Goal: Task Accomplishment & Management: Manage account settings

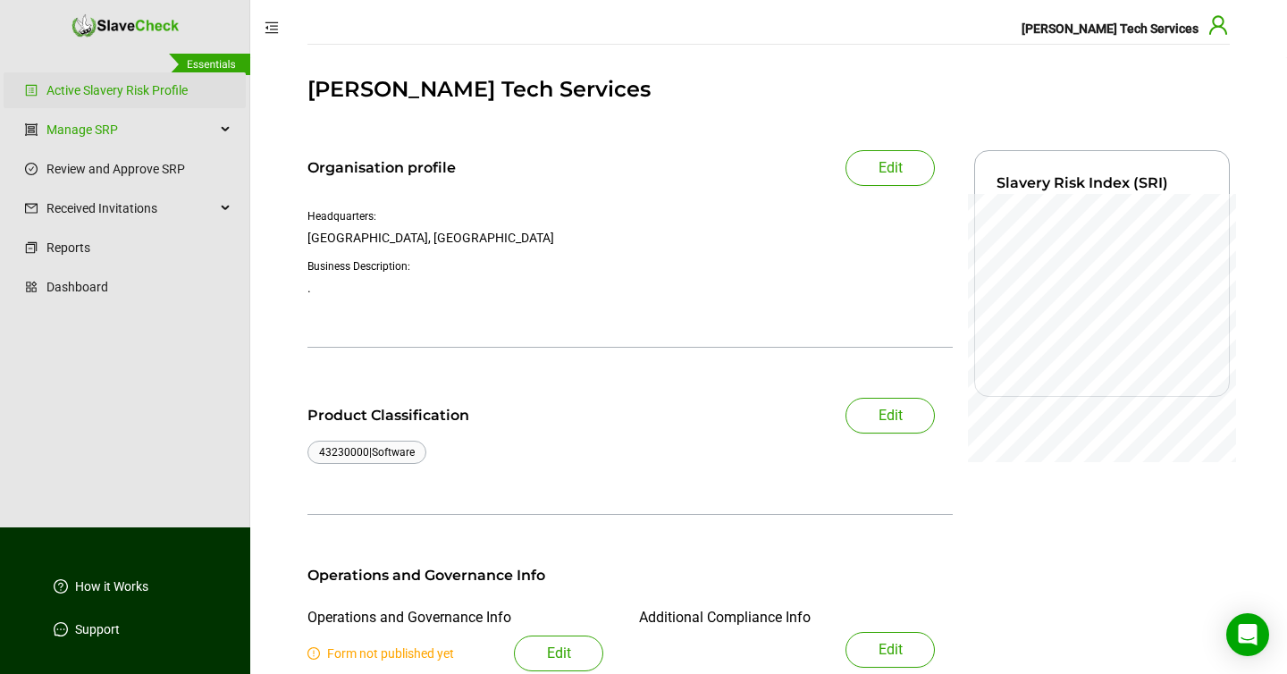
click at [1218, 24] on icon "user" at bounding box center [1217, 24] width 21 height 21
click at [757, 94] on div "[PERSON_NAME] Tech Services" at bounding box center [768, 89] width 922 height 32
click at [106, 127] on link "Manage SRP" at bounding box center [130, 130] width 169 height 36
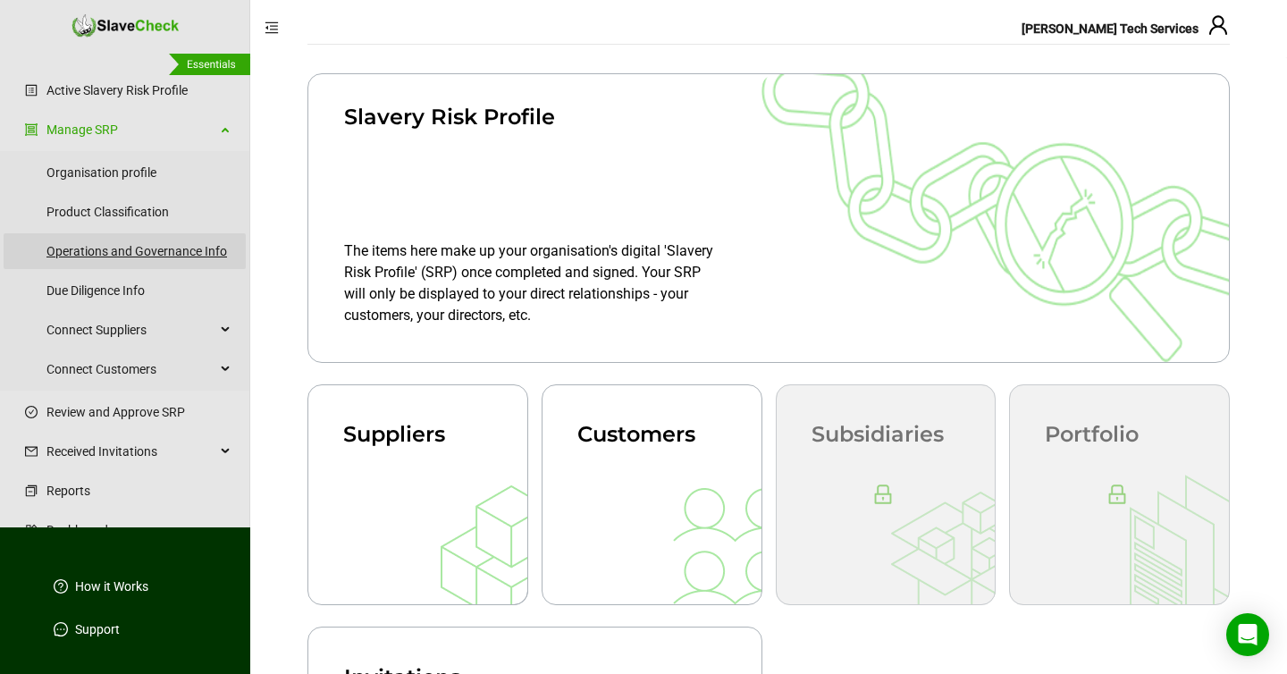
click at [98, 247] on link "Operations and Governance Info" at bounding box center [138, 251] width 185 height 36
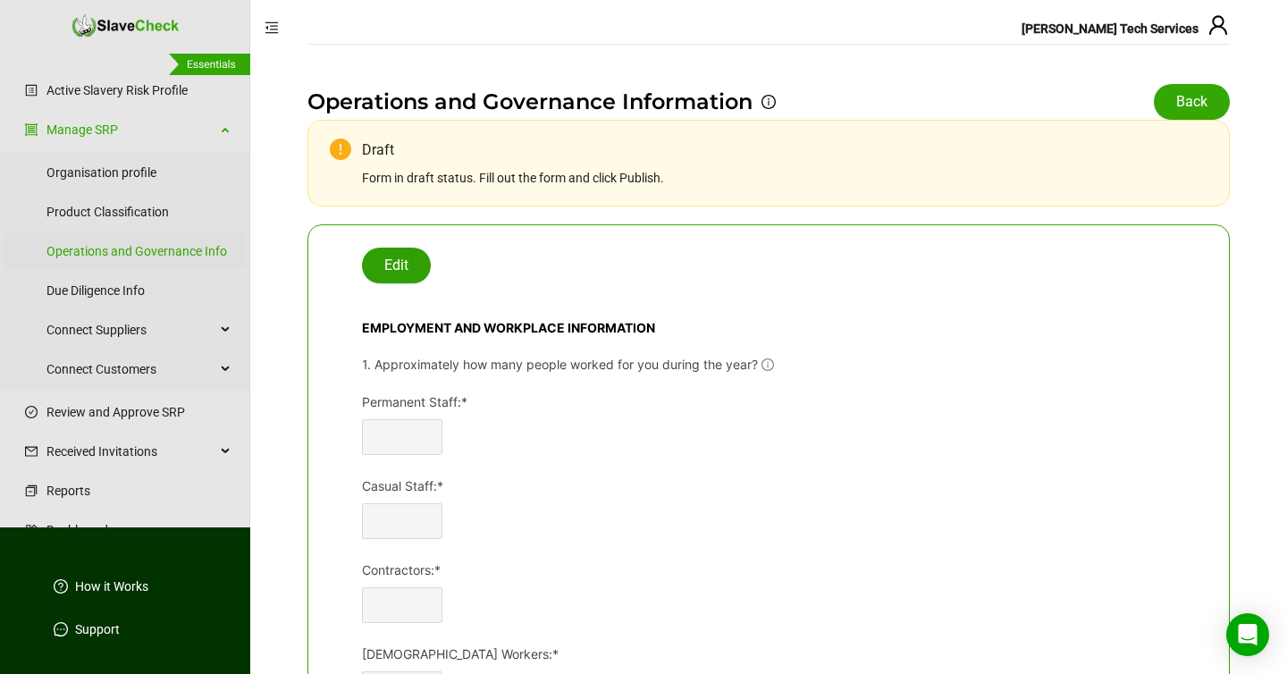
click at [383, 272] on button "Edit" at bounding box center [396, 266] width 69 height 36
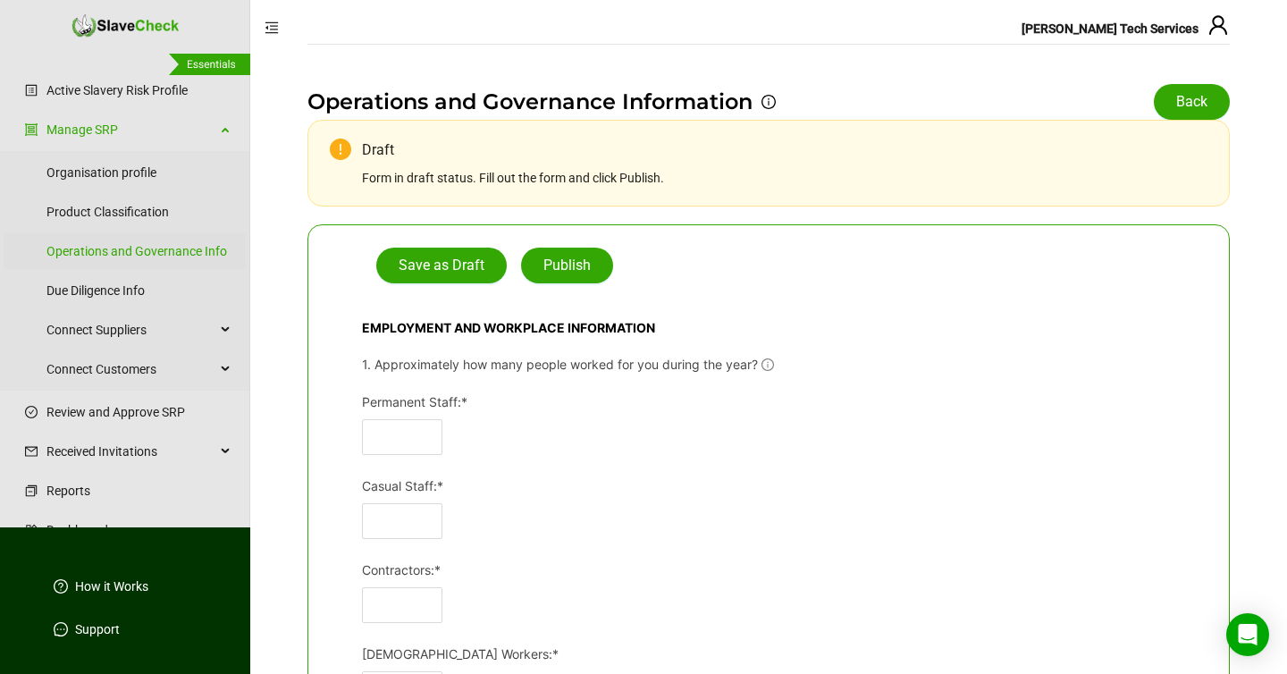
click at [875, 87] on div "Back" at bounding box center [768, 102] width 922 height 36
